Goal: Information Seeking & Learning: Learn about a topic

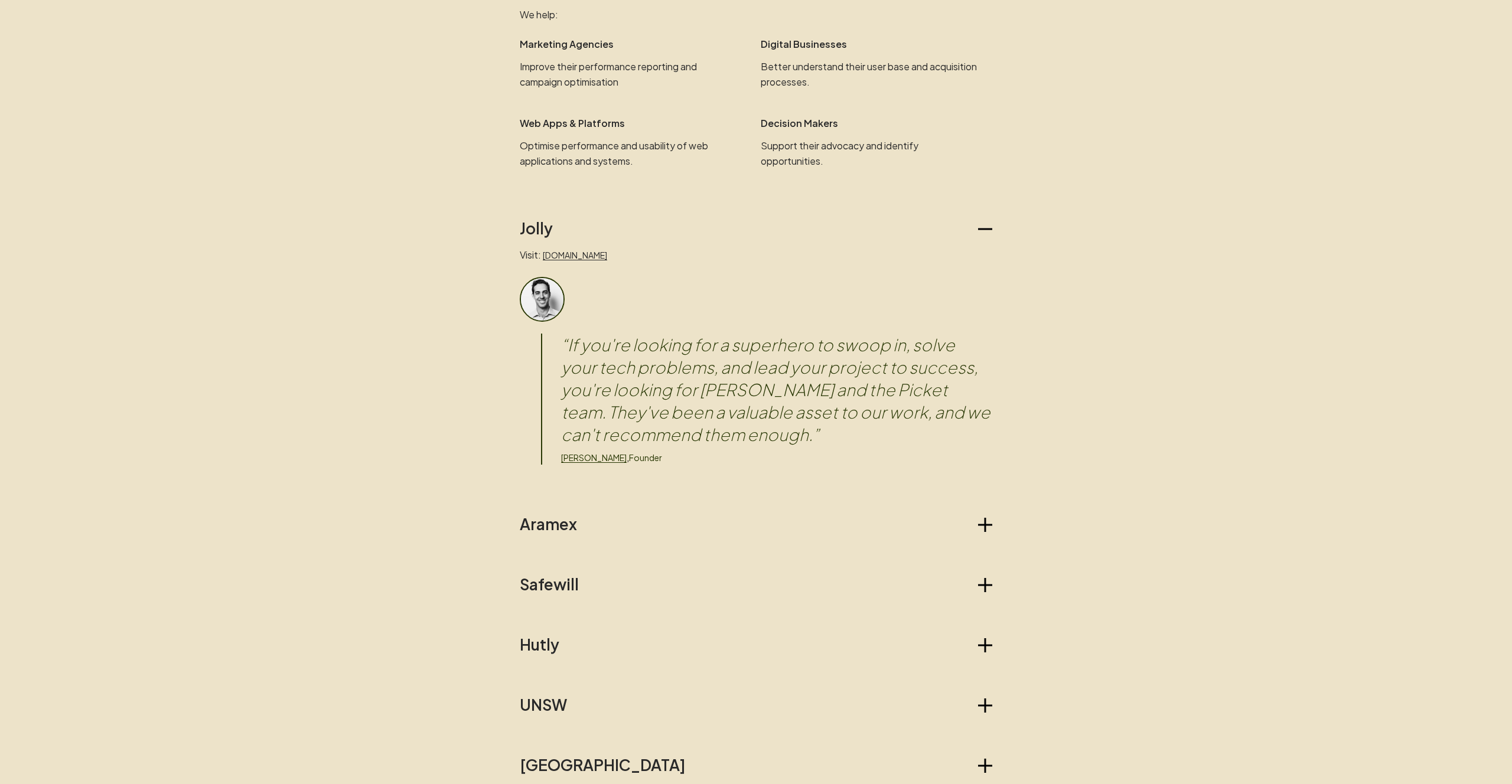
scroll to position [817, 0]
click at [986, 527] on icon "button" at bounding box center [985, 524] width 14 height 14
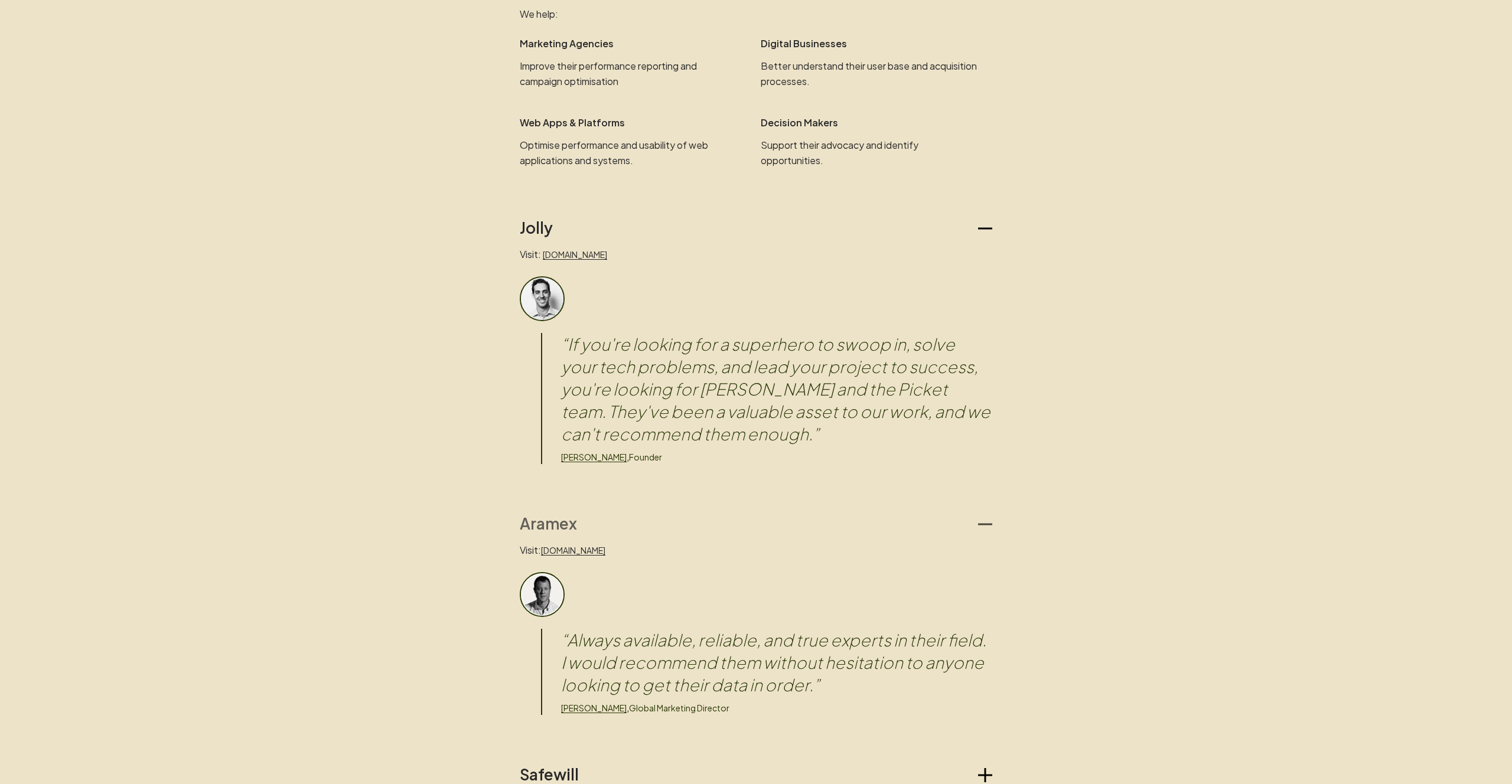
click at [986, 527] on icon "button" at bounding box center [985, 524] width 14 height 14
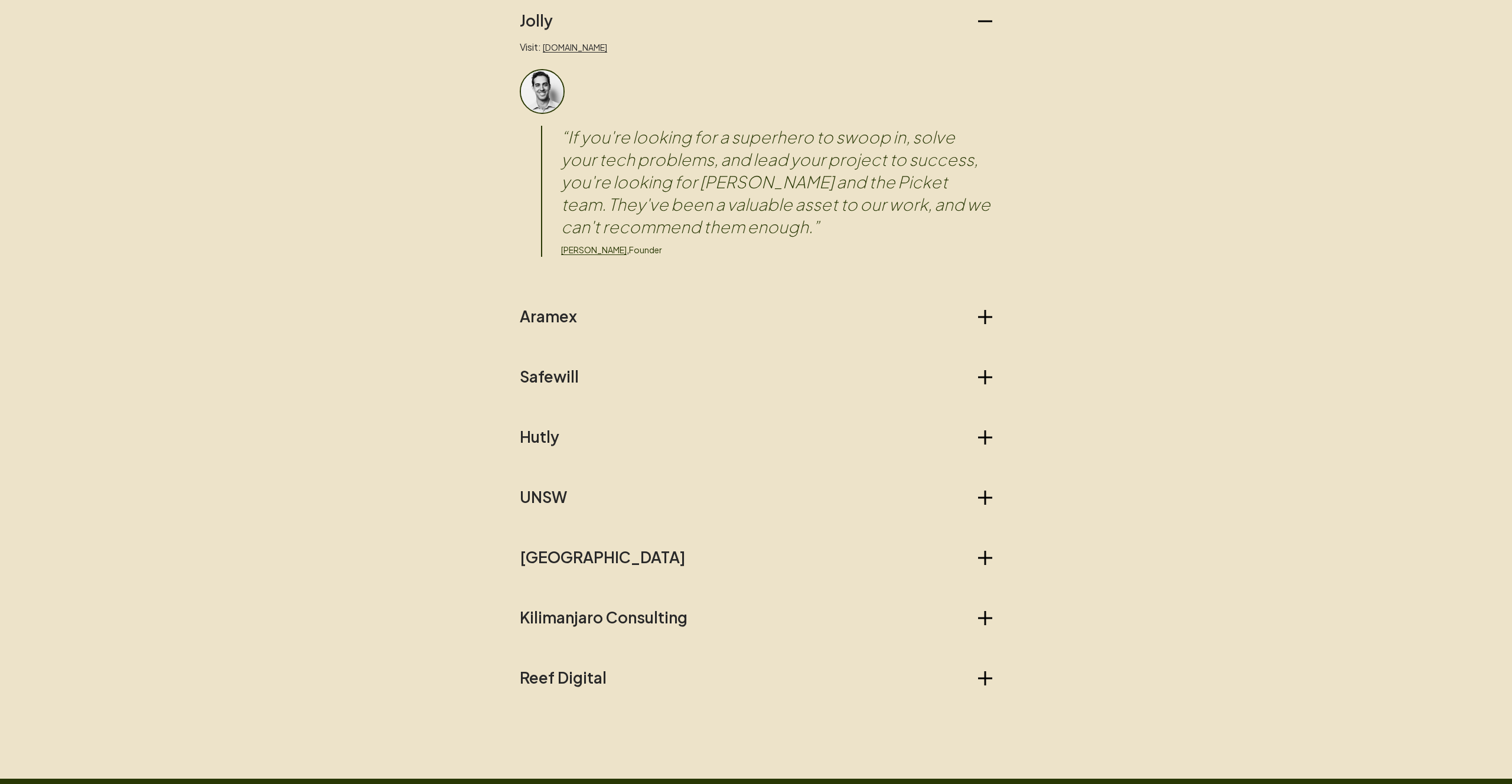
scroll to position [1025, 0]
click at [987, 497] on icon "button" at bounding box center [985, 498] width 14 height 2
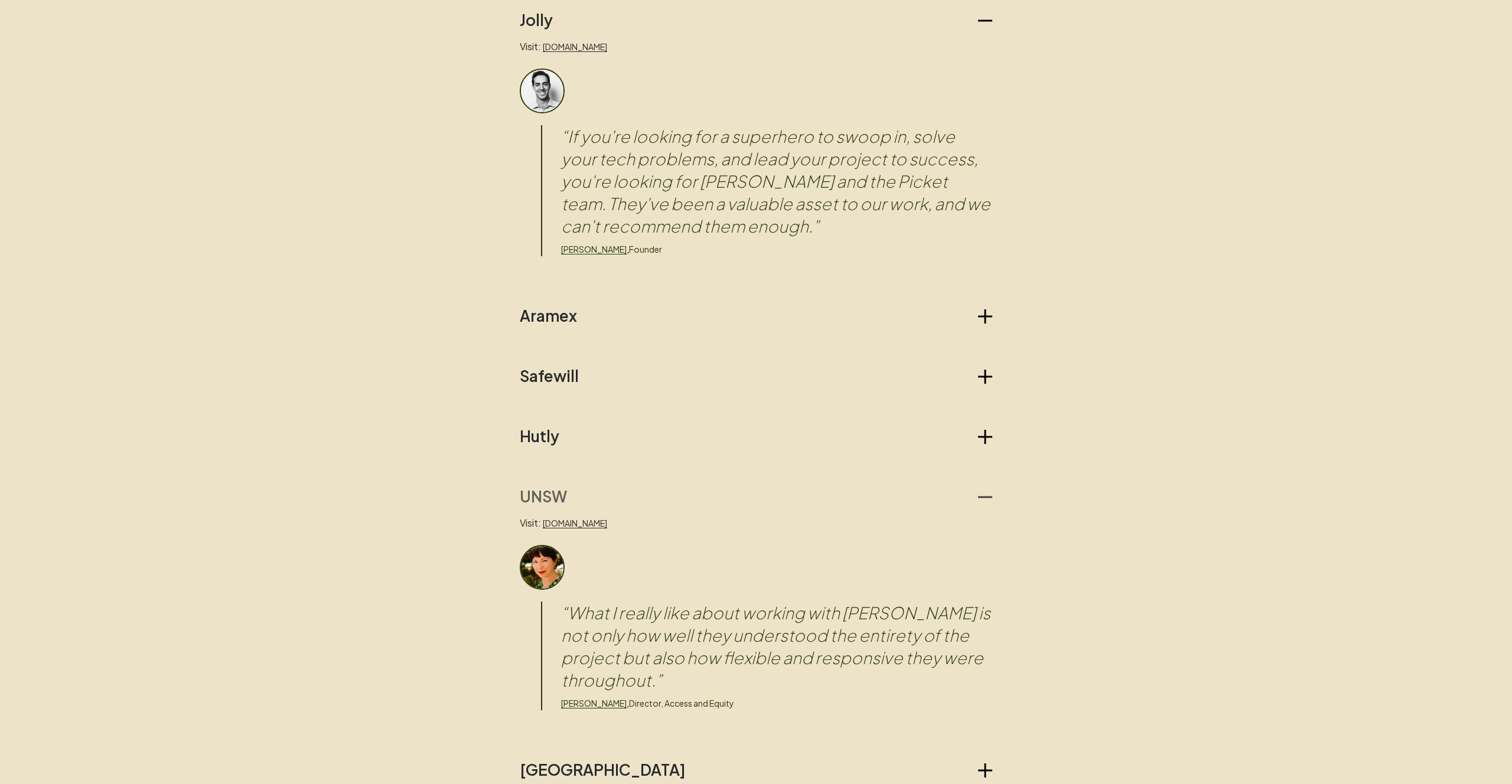
click at [987, 497] on icon "button" at bounding box center [985, 498] width 14 height 2
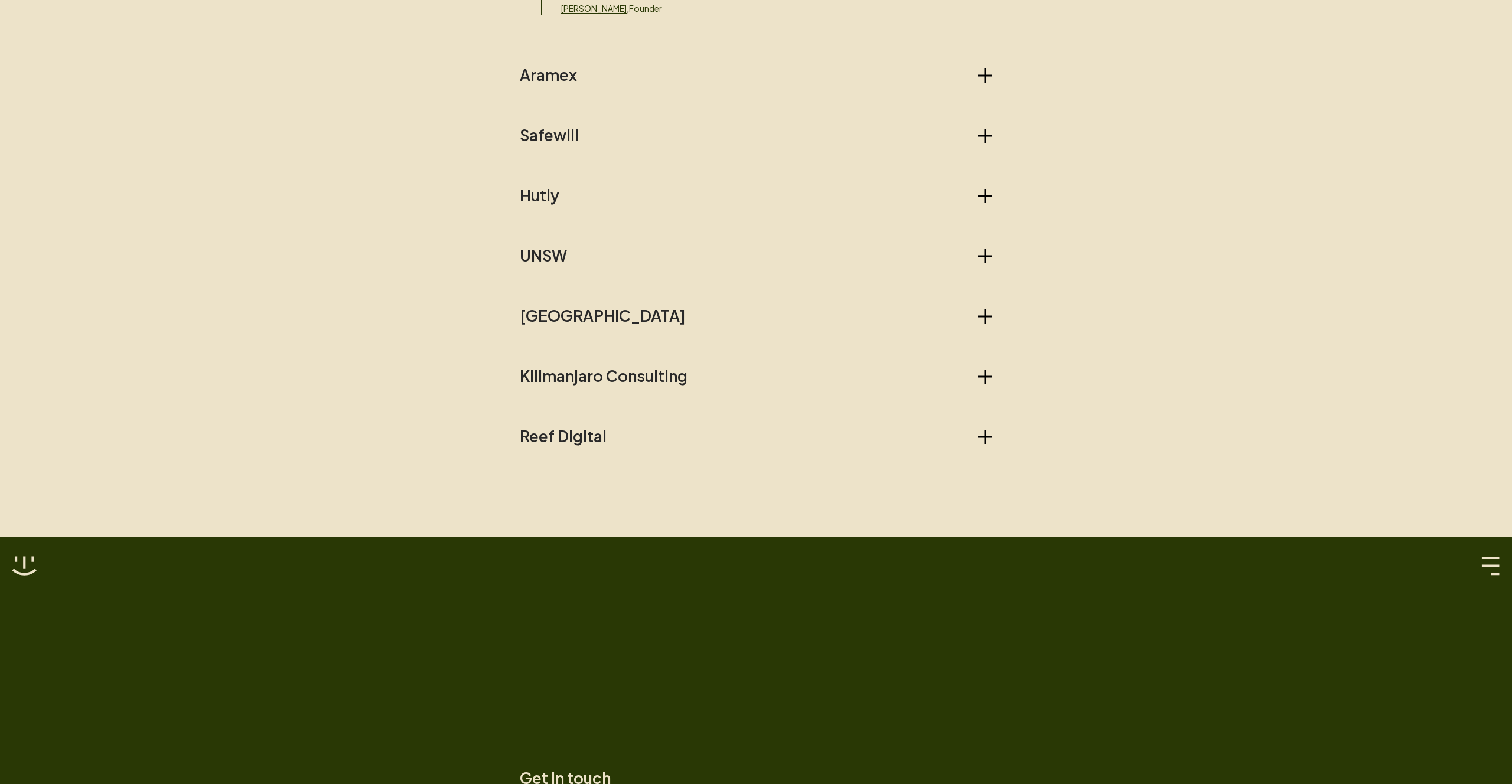
scroll to position [1286, 0]
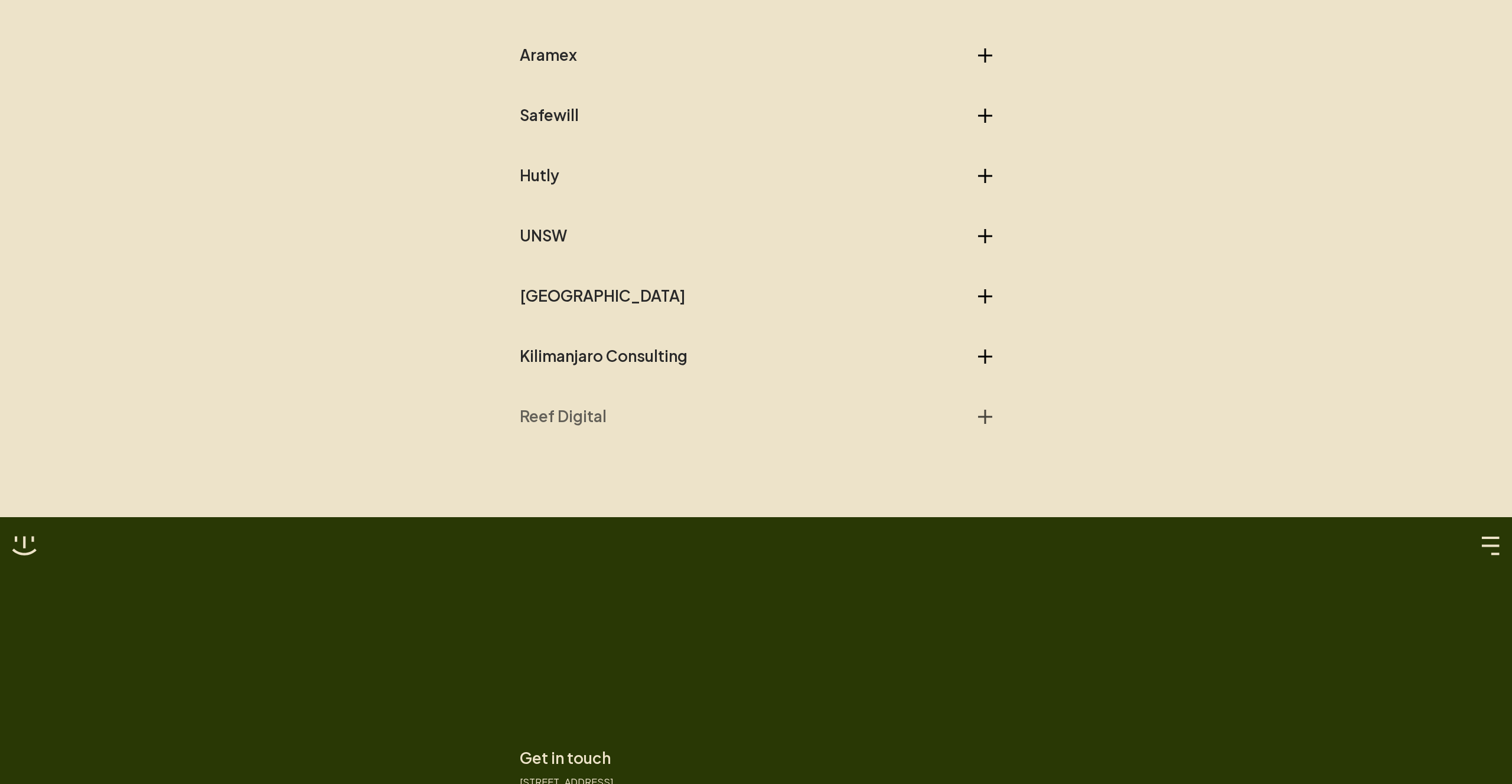
click at [989, 420] on icon "button" at bounding box center [985, 417] width 14 height 14
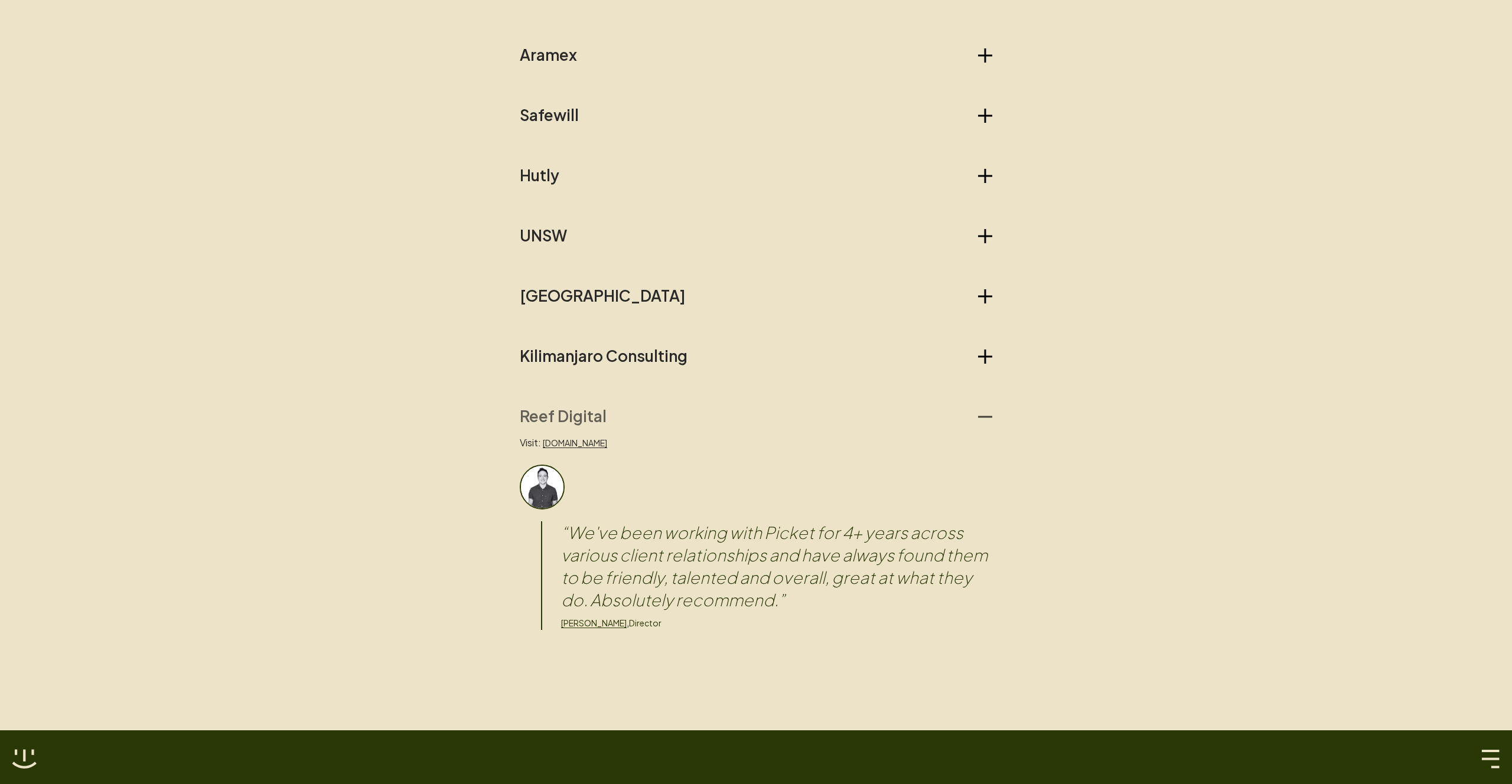
click at [989, 420] on icon "button" at bounding box center [985, 417] width 14 height 14
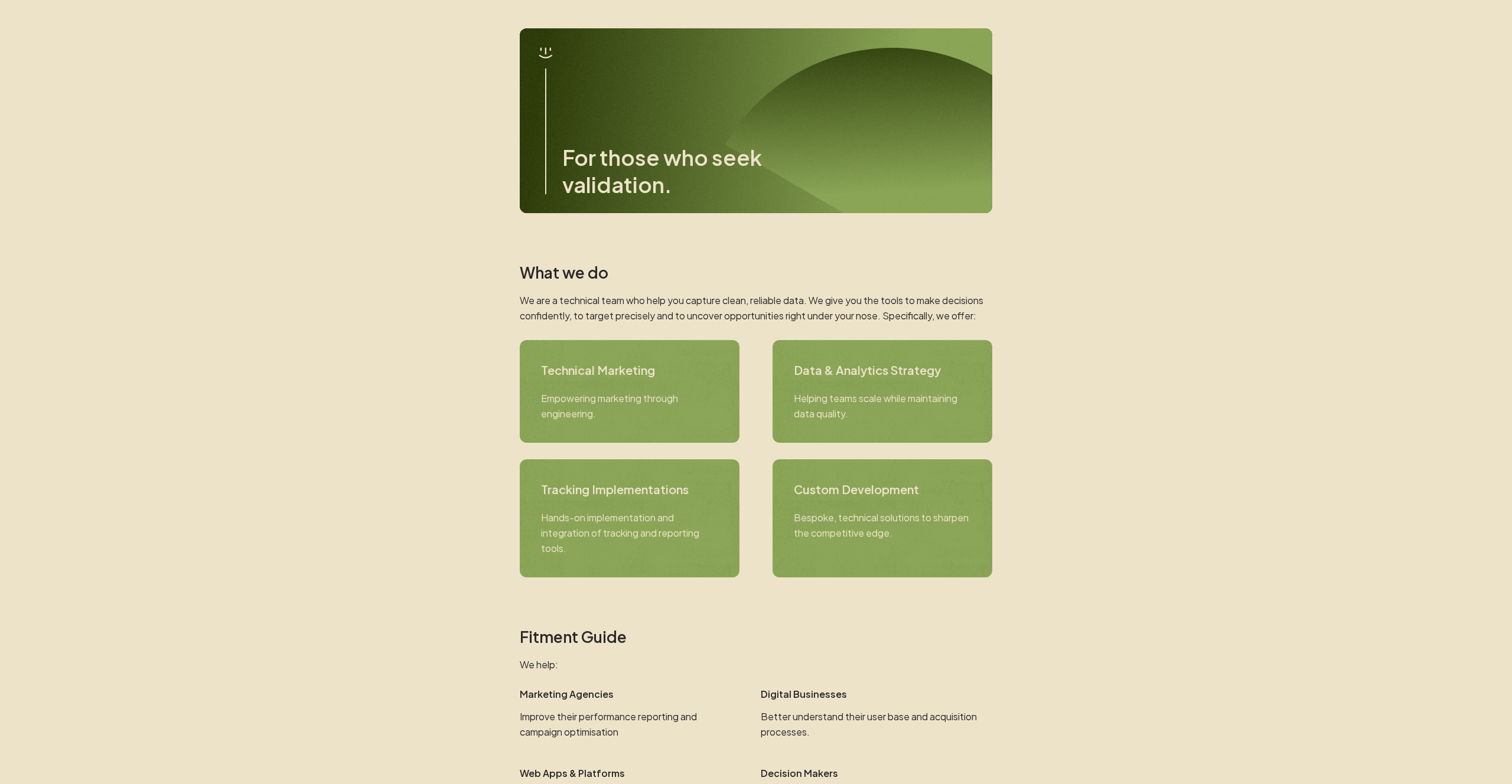
scroll to position [0, 0]
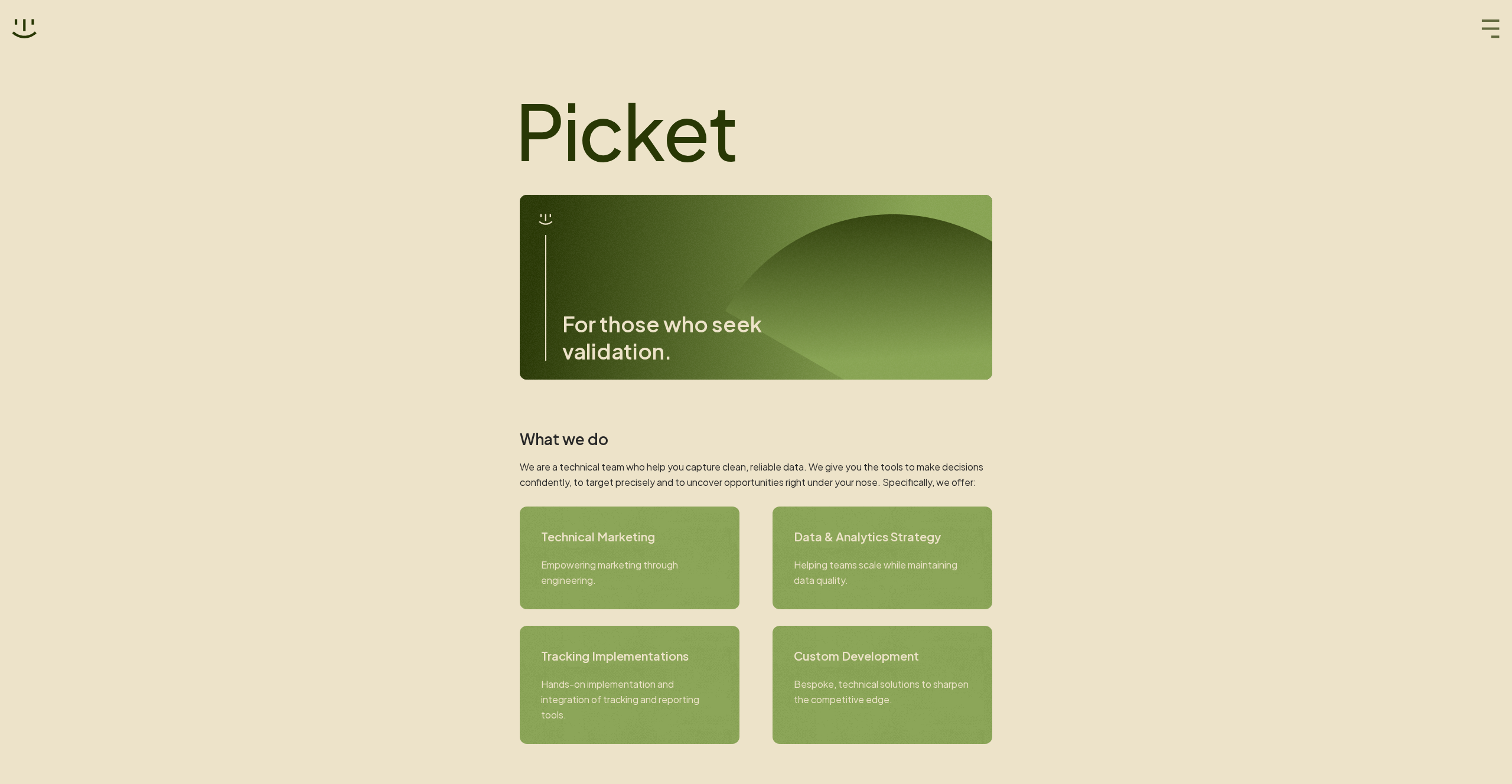
click at [1488, 27] on icon "button" at bounding box center [1491, 29] width 19 height 19
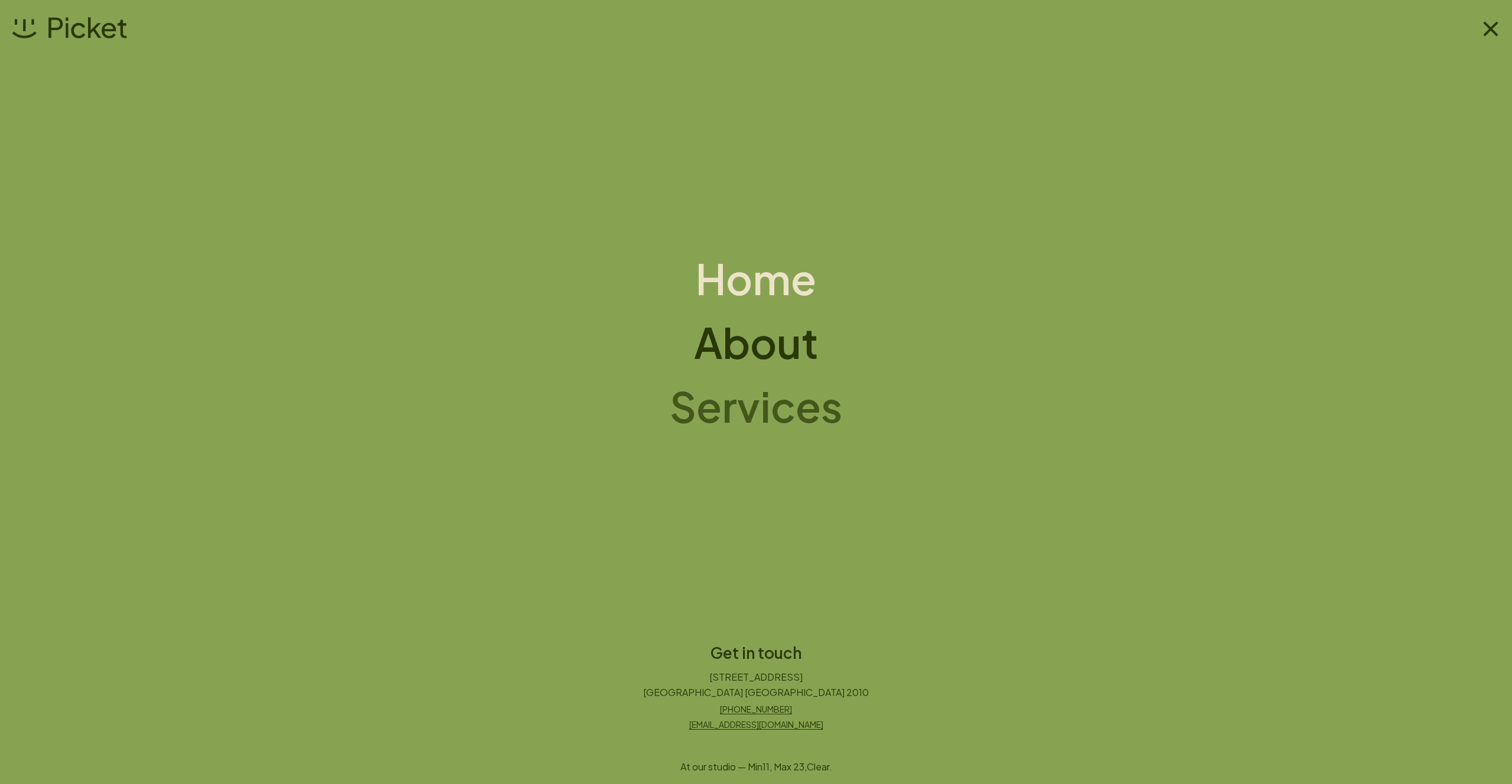
click at [773, 415] on h1 "Services" at bounding box center [756, 406] width 172 height 47
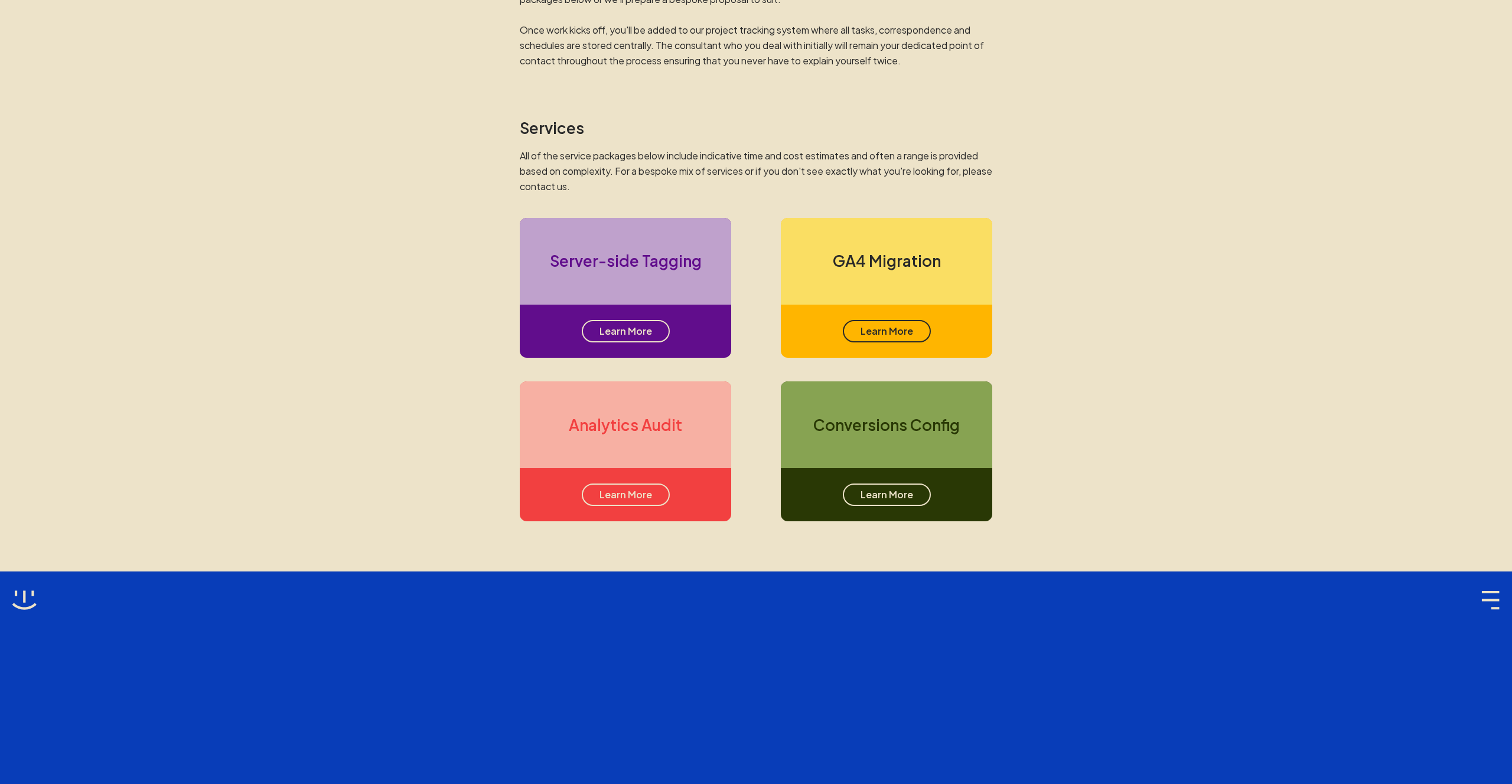
scroll to position [651, 0]
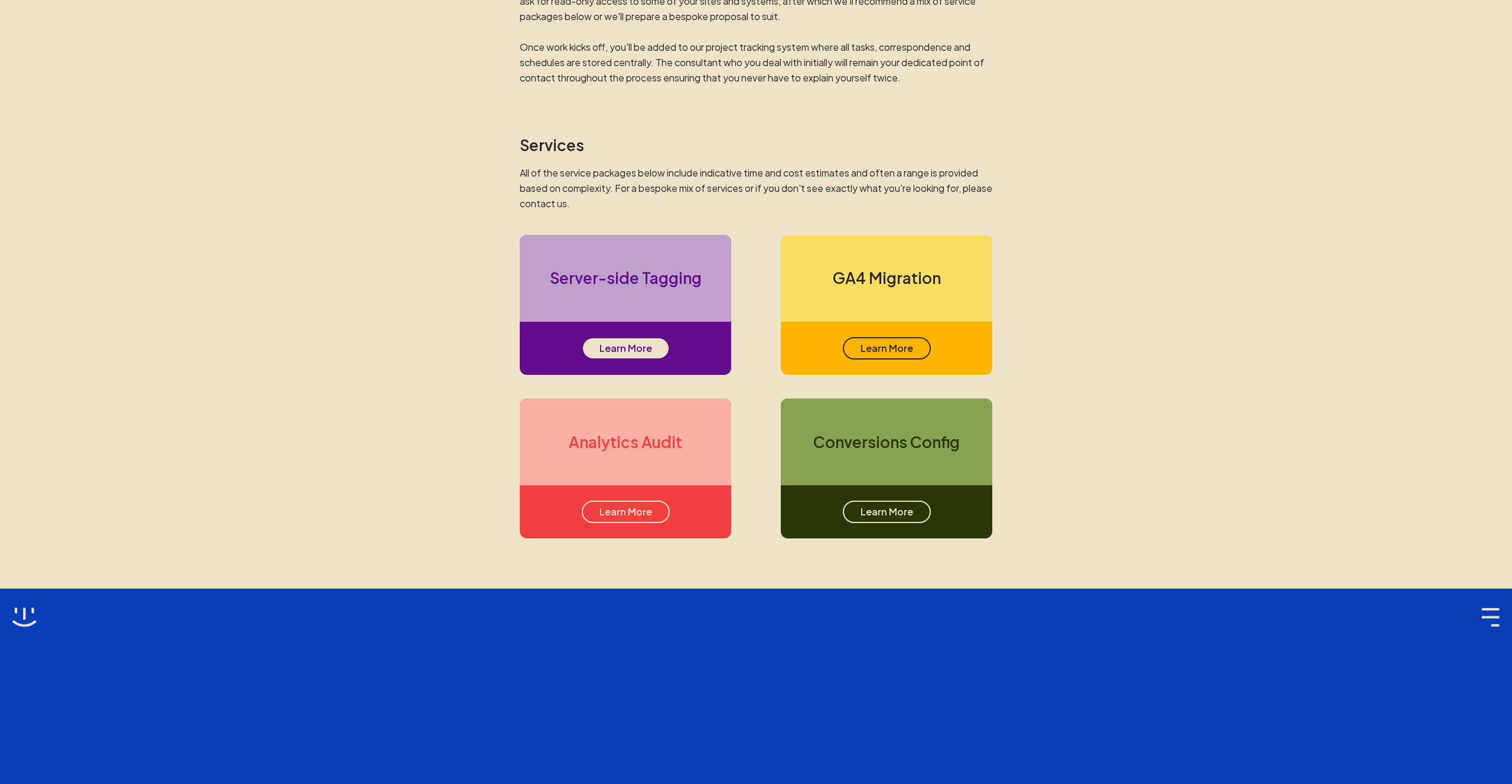
click at [643, 343] on div "Learn More" at bounding box center [626, 349] width 88 height 23
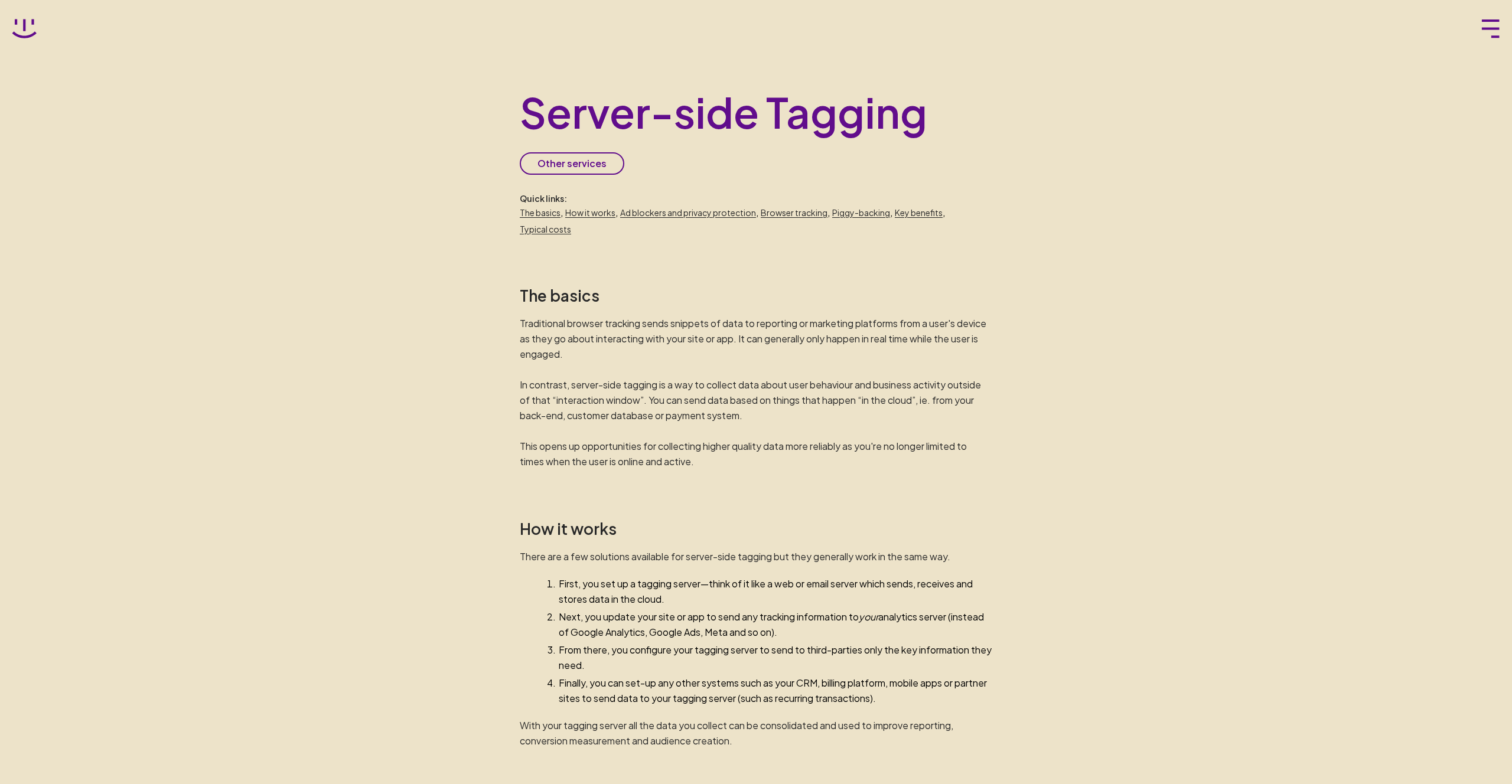
scroll to position [651, 0]
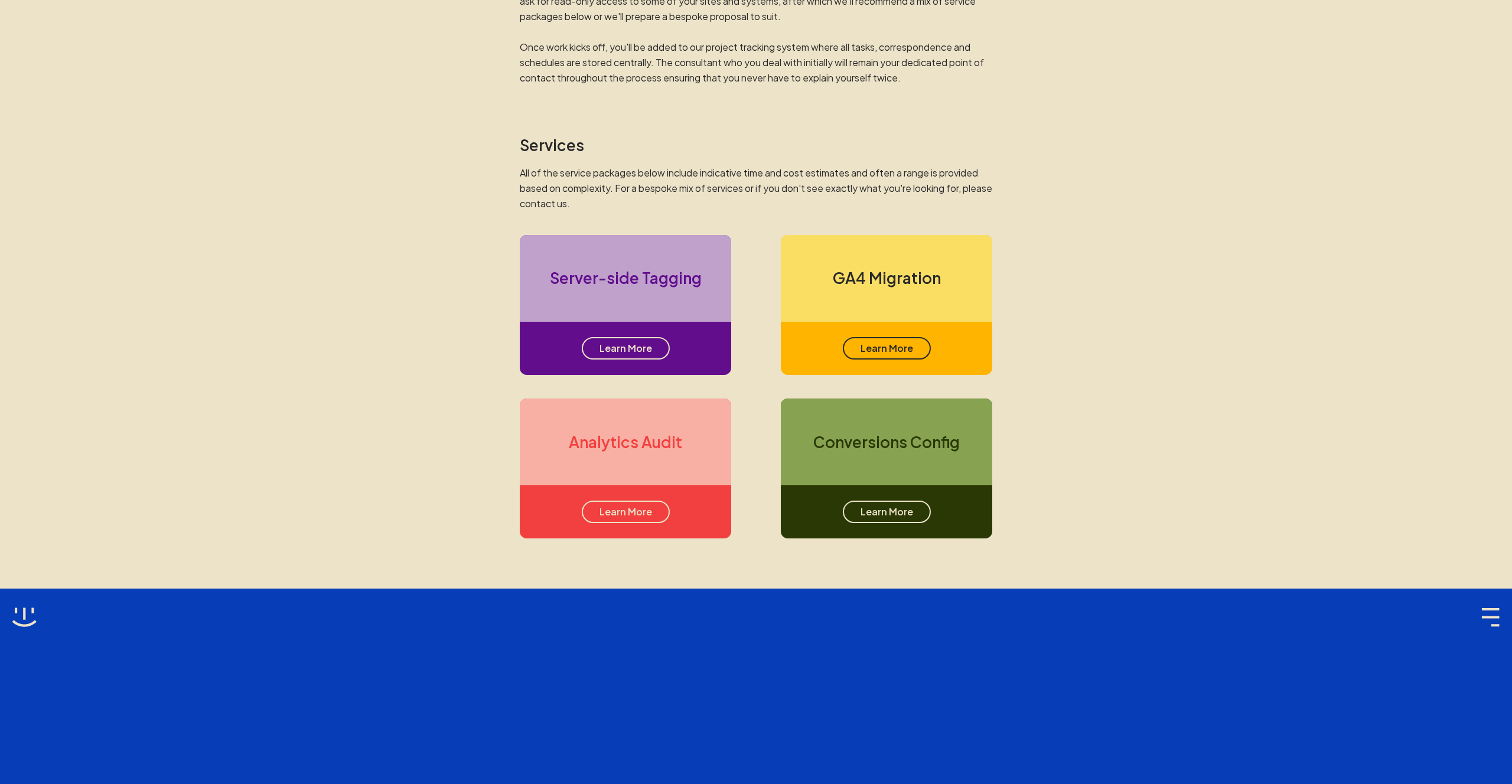
click at [659, 465] on div "Analytics Audit" at bounding box center [625, 442] width 212 height 87
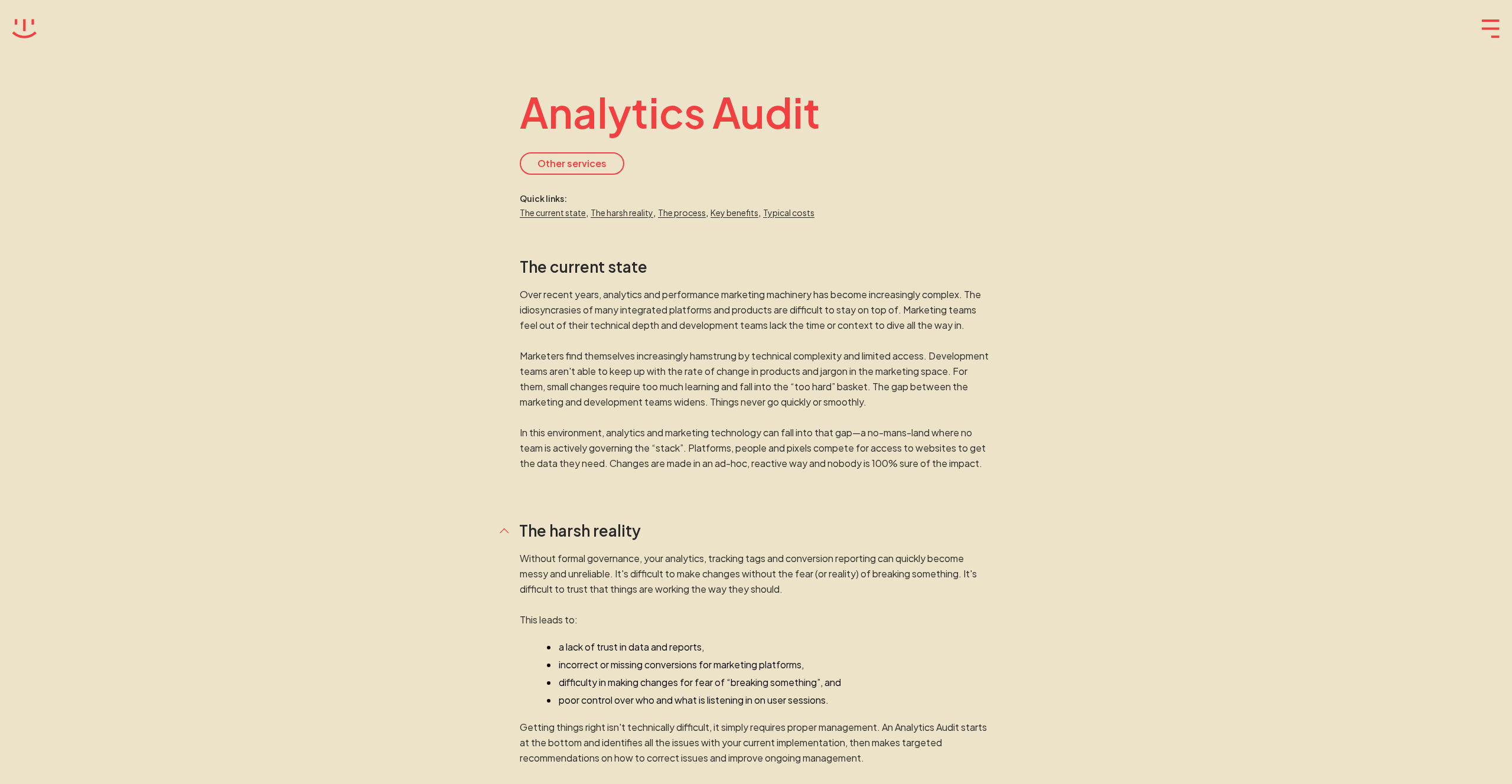
click at [828, 413] on p "Over recent years, analytics and performance marketing machinery has become inc…" at bounding box center [756, 379] width 472 height 184
click at [790, 373] on p "Over recent years, analytics and performance marketing machinery has become inc…" at bounding box center [756, 379] width 472 height 184
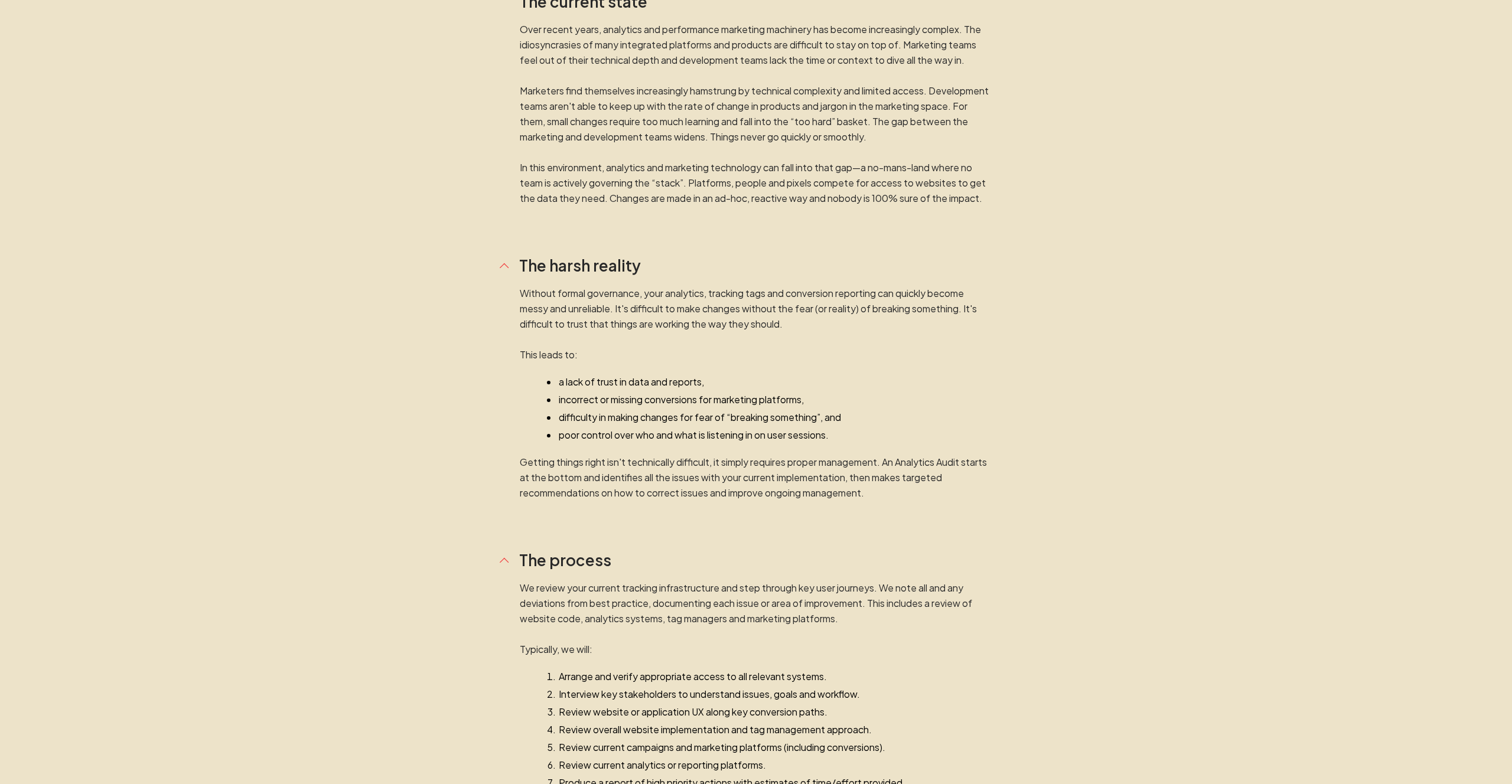
scroll to position [386, 0]
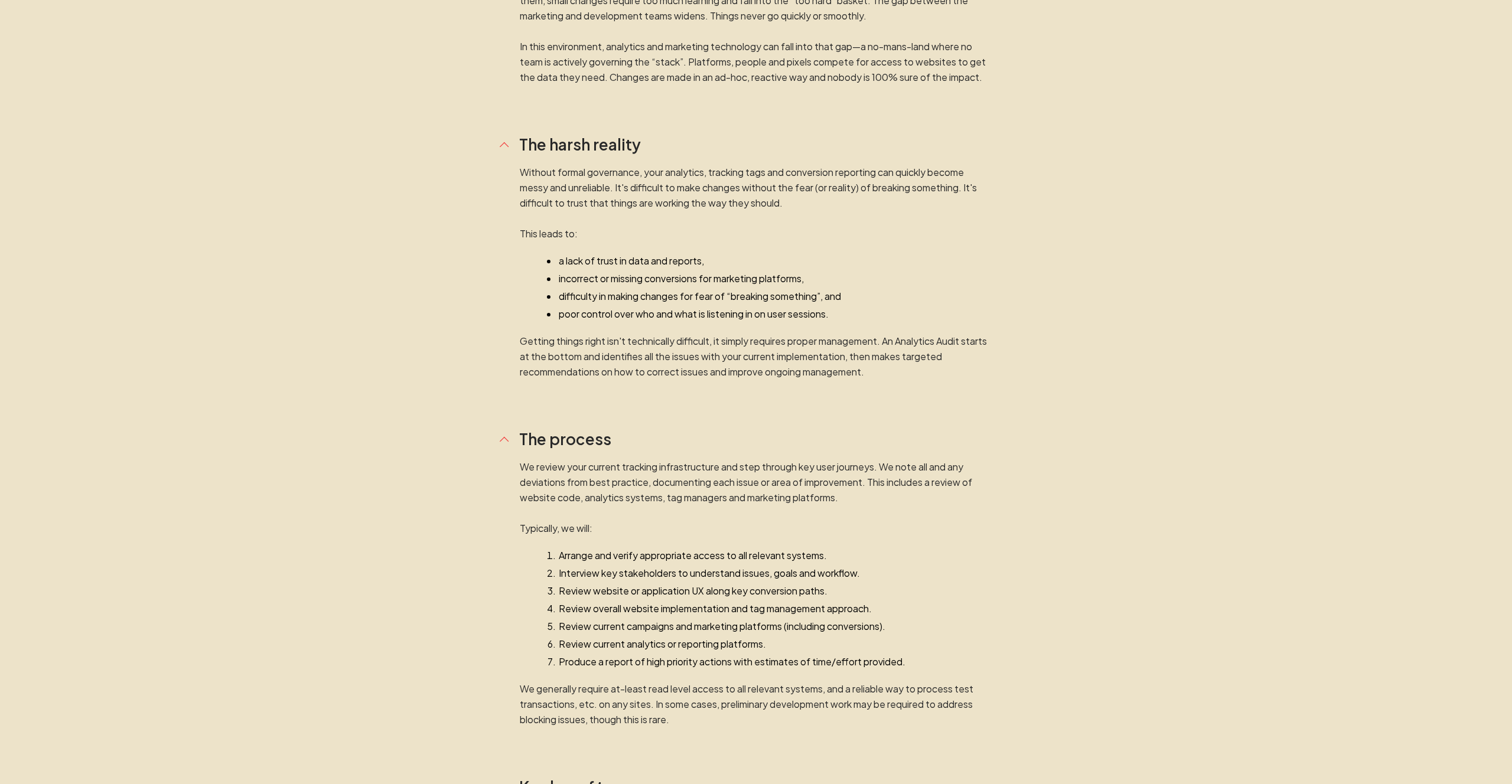
scroll to position [651, 0]
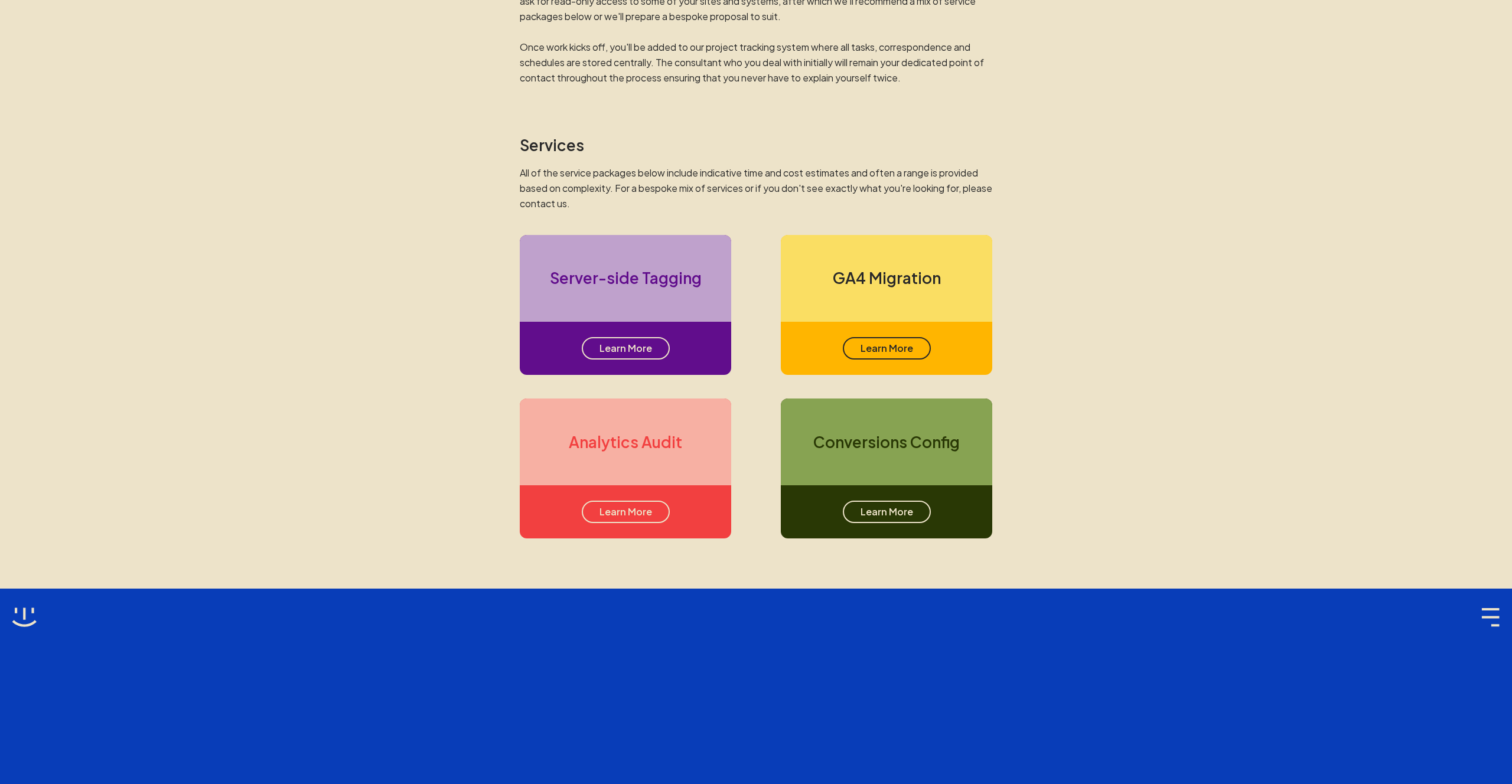
click at [859, 171] on p "All of the service packages below include indicative time and cost estimates an…" at bounding box center [756, 188] width 472 height 46
click at [1277, 292] on main "Services Bringing strategy, UX and technical perspectives to every project. Wor…" at bounding box center [756, 369] width 1512 height 2007
click at [1251, 250] on main "Services Bringing strategy, UX and technical perspectives to every project. Wor…" at bounding box center [756, 369] width 1512 height 2007
click at [931, 206] on p "All of the service packages below include indicative time and cost estimates an…" at bounding box center [756, 188] width 472 height 46
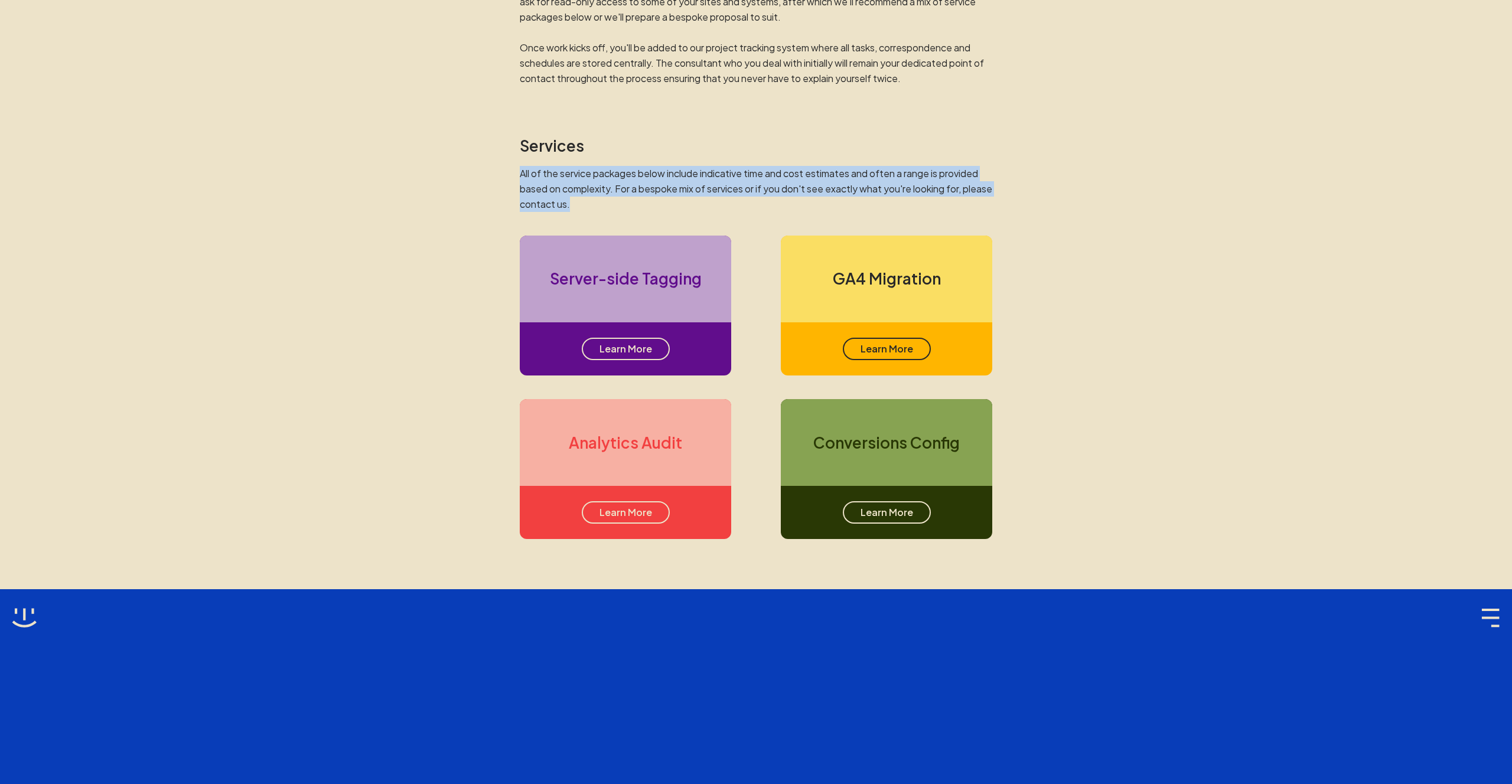
drag, startPoint x: 607, startPoint y: 205, endPoint x: 502, endPoint y: 176, distance: 108.9
click at [502, 176] on main "Services Bringing strategy, UX and technical perspectives to every project. Wor…" at bounding box center [756, 369] width 1512 height 2007
click at [792, 197] on p "All of the service packages below include indicative time and cost estimates an…" at bounding box center [756, 188] width 472 height 46
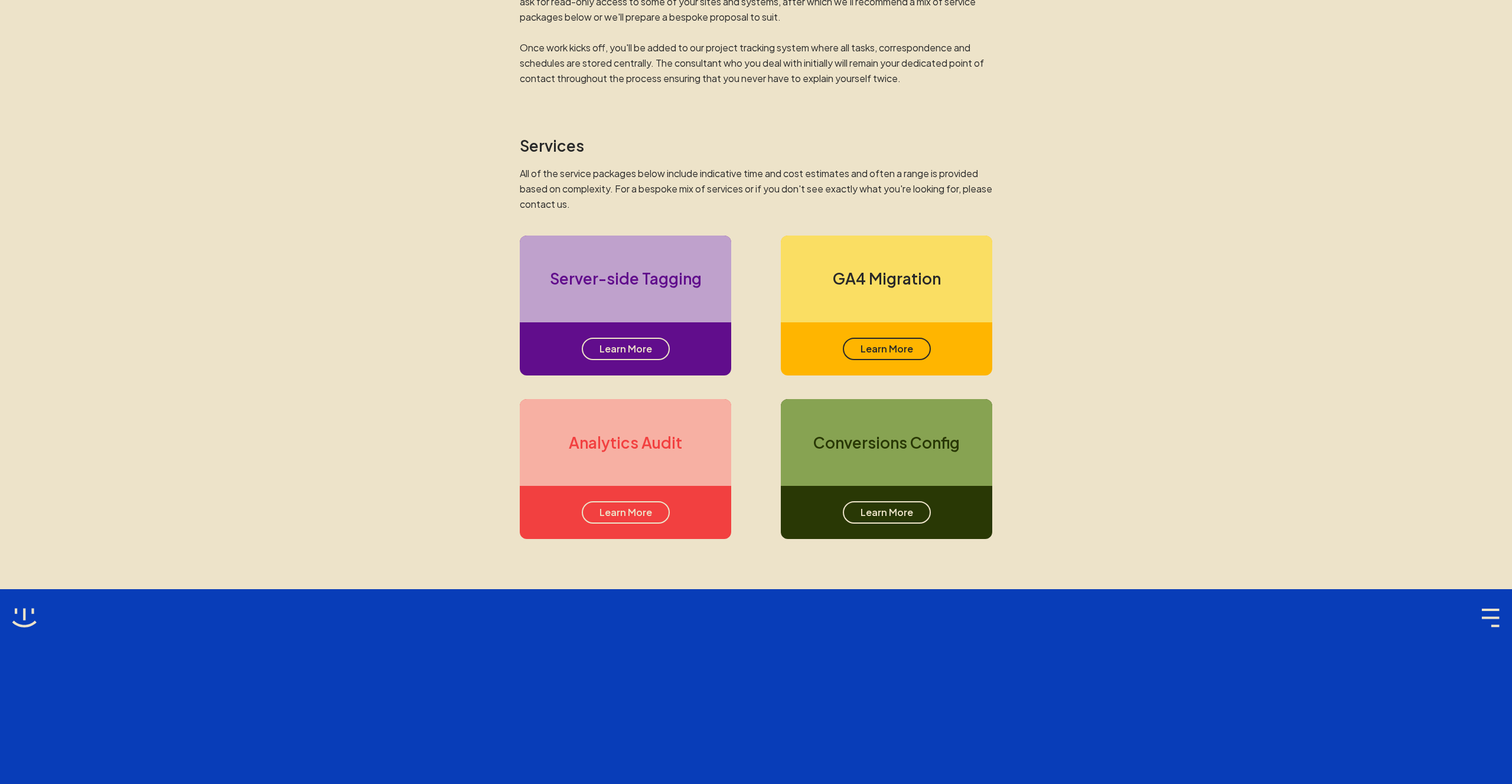
click at [1162, 122] on main "Services Bringing strategy, UX and technical perspectives to every project. Wor…" at bounding box center [756, 369] width 1512 height 2007
click at [1160, 123] on main "Services Bringing strategy, UX and technical perspectives to every project. Wor…" at bounding box center [756, 369] width 1512 height 2007
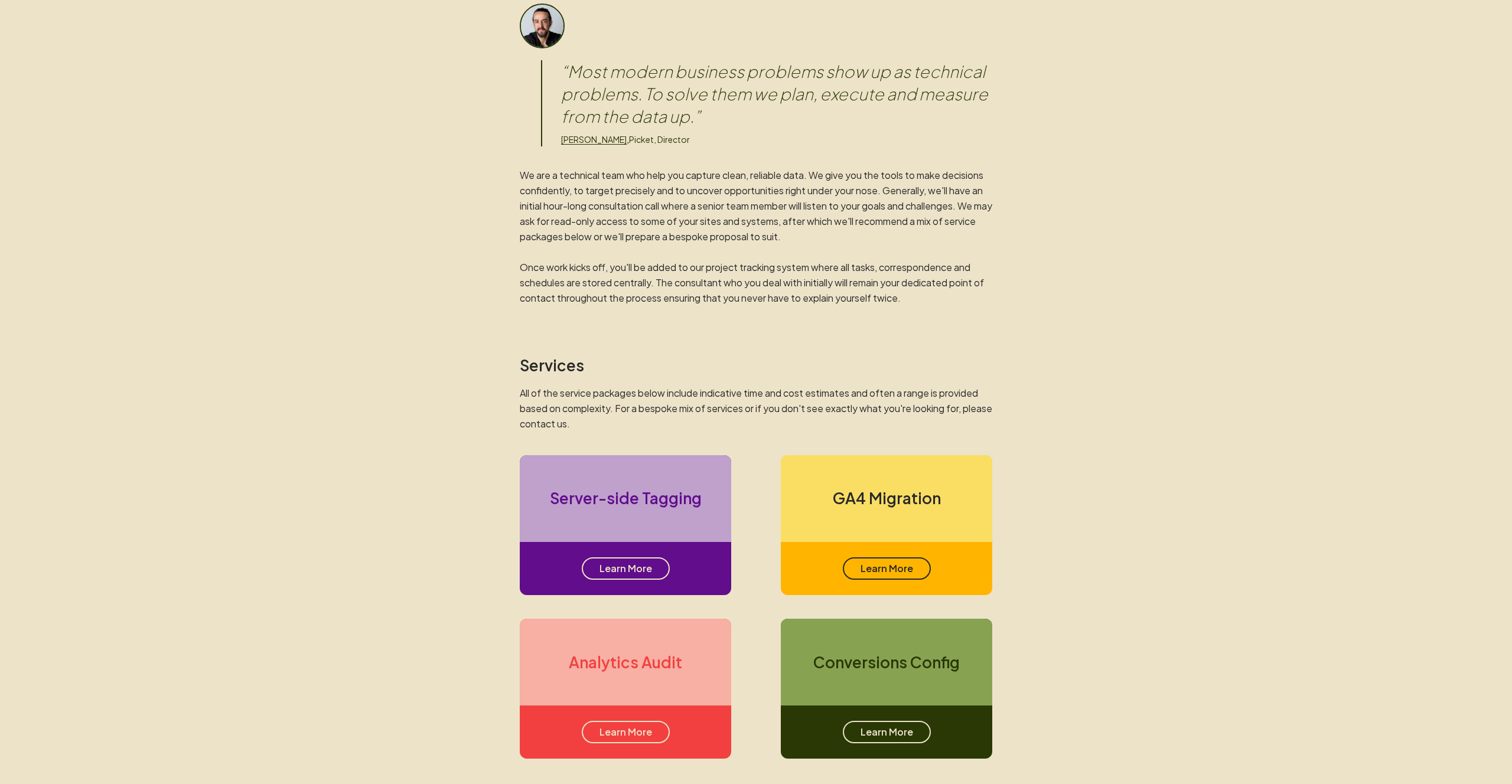
scroll to position [432, 0]
